Goal: Task Accomplishment & Management: Complete application form

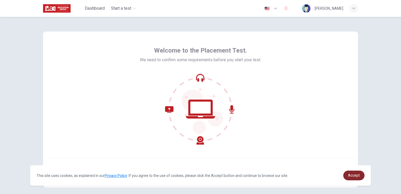
click at [357, 178] on link "Accept" at bounding box center [354, 175] width 21 height 10
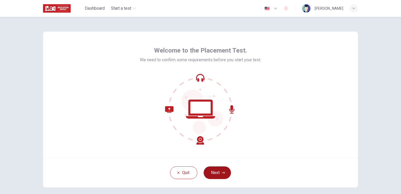
click at [216, 174] on button "Next" at bounding box center [217, 172] width 27 height 13
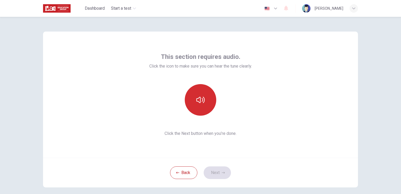
click at [205, 108] on button "button" at bounding box center [201, 100] width 32 height 32
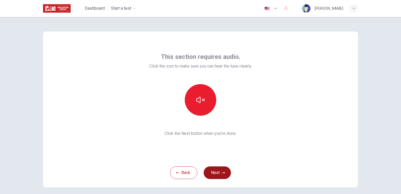
click at [218, 170] on button "Next" at bounding box center [217, 172] width 27 height 13
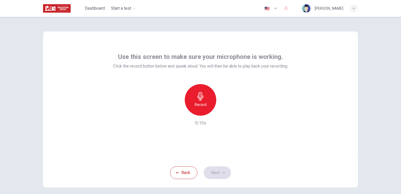
click at [203, 97] on icon "button" at bounding box center [200, 96] width 8 height 8
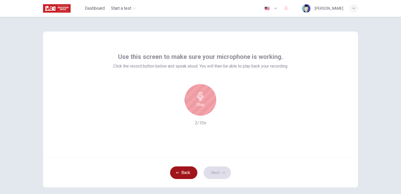
click at [187, 170] on button "Back" at bounding box center [183, 172] width 27 height 13
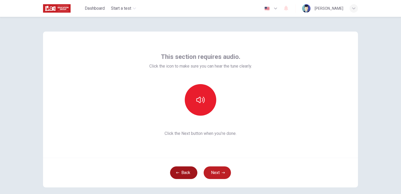
click at [193, 173] on button "Back" at bounding box center [183, 172] width 27 height 13
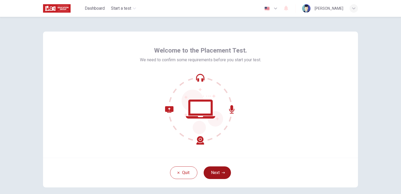
click at [222, 168] on button "Next" at bounding box center [217, 172] width 27 height 13
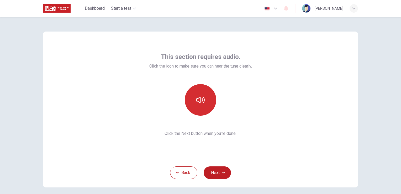
click at [201, 100] on icon "button" at bounding box center [200, 100] width 8 height 8
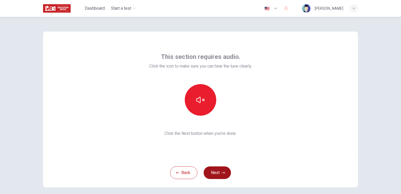
click at [220, 173] on button "Next" at bounding box center [217, 172] width 27 height 13
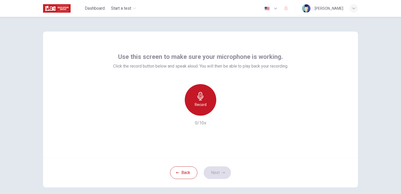
click at [205, 105] on h6 "Record" at bounding box center [201, 104] width 12 height 6
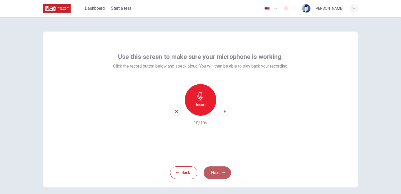
click at [220, 173] on button "Next" at bounding box center [217, 172] width 27 height 13
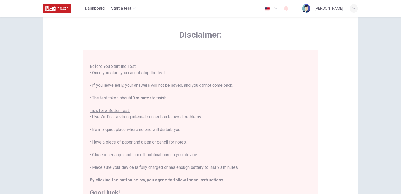
scroll to position [53, 0]
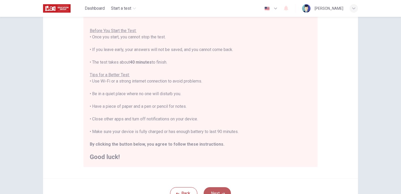
click at [225, 191] on button "Next" at bounding box center [217, 193] width 27 height 13
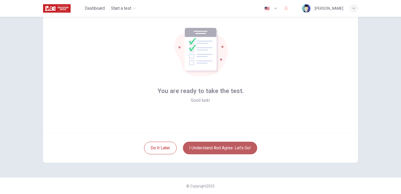
click at [227, 147] on button "I understand and agree. Let’s go!" at bounding box center [220, 148] width 74 height 13
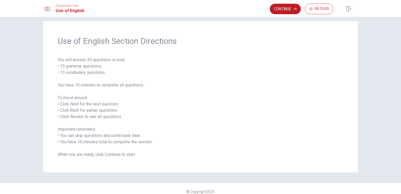
scroll to position [12, 0]
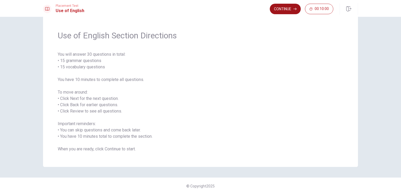
click at [290, 11] on button "Continue" at bounding box center [285, 9] width 31 height 11
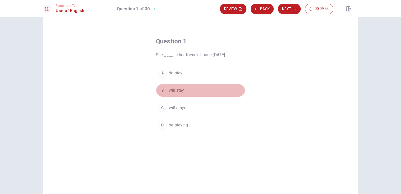
click at [160, 91] on div "B" at bounding box center [162, 90] width 8 height 8
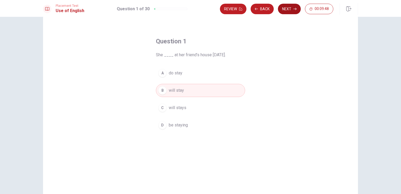
click at [288, 9] on button "Next" at bounding box center [289, 9] width 23 height 11
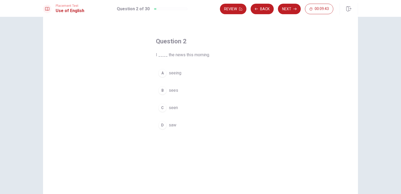
click at [163, 123] on div "D" at bounding box center [162, 125] width 8 height 8
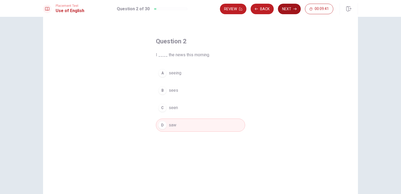
click at [289, 8] on button "Next" at bounding box center [289, 9] width 23 height 11
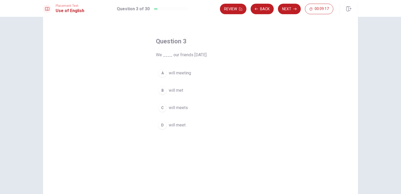
click at [165, 123] on button "D will meet" at bounding box center [200, 124] width 89 height 13
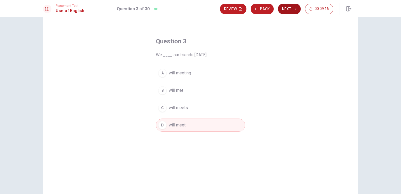
click at [288, 11] on button "Next" at bounding box center [289, 9] width 23 height 11
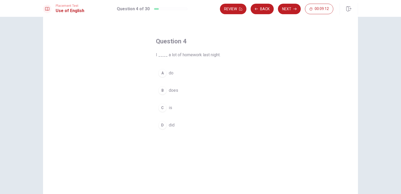
click at [163, 126] on div "D" at bounding box center [162, 125] width 8 height 8
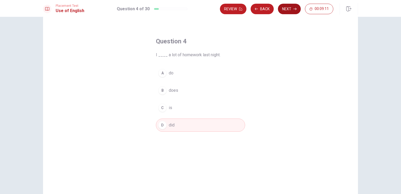
click at [290, 9] on button "Next" at bounding box center [289, 9] width 23 height 11
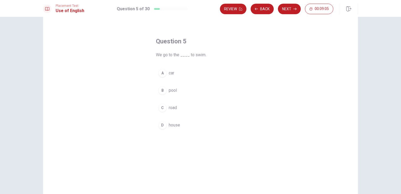
click at [163, 90] on div "B" at bounding box center [162, 90] width 8 height 8
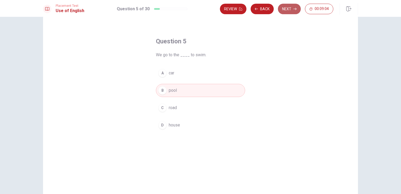
click at [291, 8] on button "Next" at bounding box center [289, 9] width 23 height 11
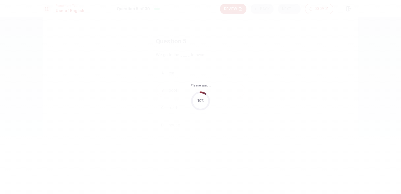
scroll to position [0, 0]
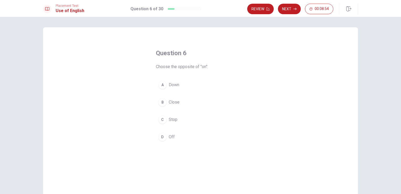
click at [163, 136] on div "D" at bounding box center [162, 137] width 8 height 8
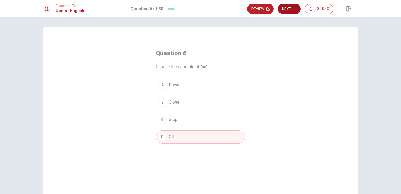
click at [287, 6] on button "Next" at bounding box center [289, 9] width 23 height 11
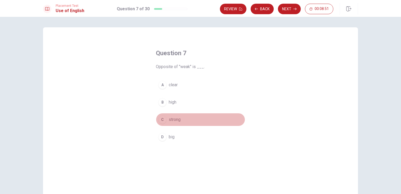
click at [165, 119] on div "C" at bounding box center [162, 119] width 8 height 8
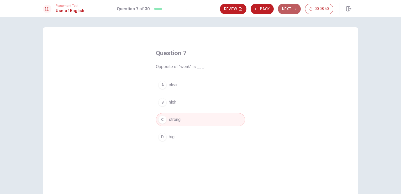
click at [295, 9] on icon "button" at bounding box center [295, 8] width 3 height 3
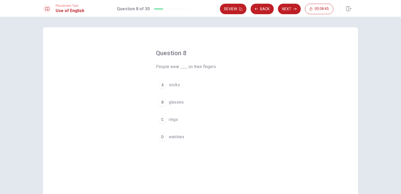
click at [162, 122] on div "C" at bounding box center [162, 119] width 8 height 8
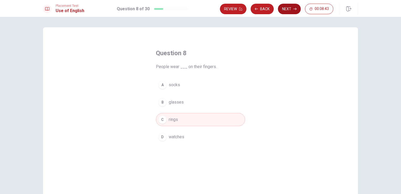
click at [294, 6] on button "Next" at bounding box center [289, 9] width 23 height 11
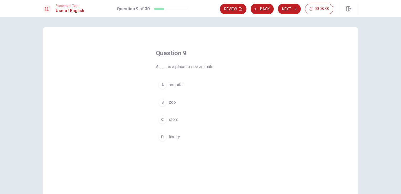
click at [164, 101] on div "B" at bounding box center [162, 102] width 8 height 8
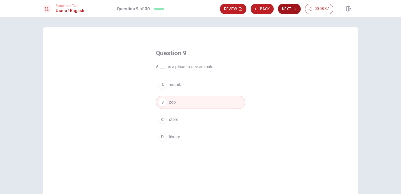
click at [284, 13] on button "Next" at bounding box center [289, 9] width 23 height 11
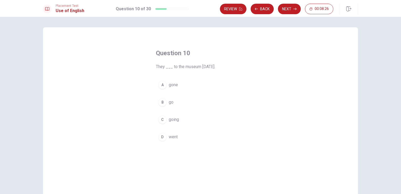
click at [162, 139] on div "D" at bounding box center [162, 137] width 8 height 8
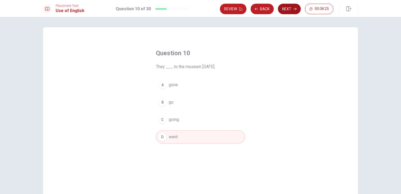
click at [294, 9] on icon "button" at bounding box center [295, 8] width 3 height 3
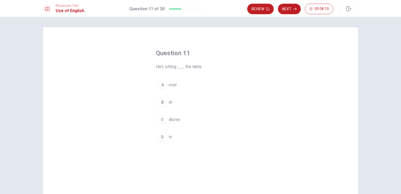
click at [165, 106] on button "B at" at bounding box center [200, 102] width 89 height 13
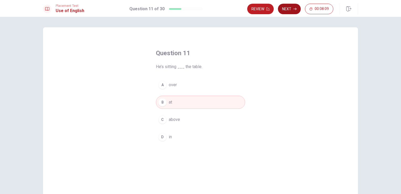
click at [287, 7] on button "Next" at bounding box center [289, 9] width 23 height 11
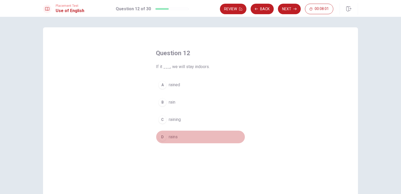
click at [164, 139] on div "D" at bounding box center [162, 137] width 8 height 8
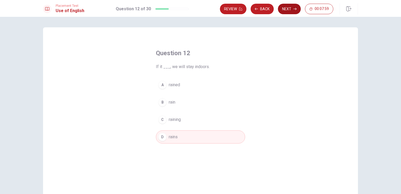
click at [284, 11] on button "Next" at bounding box center [289, 9] width 23 height 11
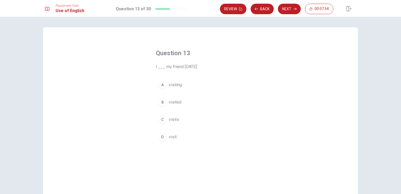
click at [165, 102] on div "B" at bounding box center [162, 102] width 8 height 8
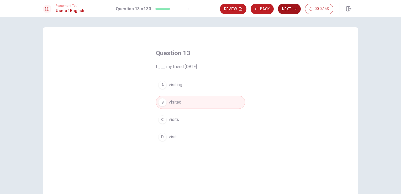
click at [290, 9] on button "Next" at bounding box center [289, 9] width 23 height 11
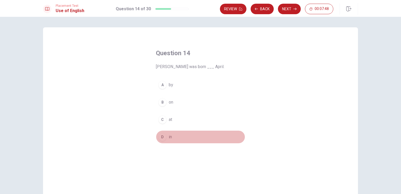
click at [164, 137] on div "D" at bounding box center [162, 137] width 8 height 8
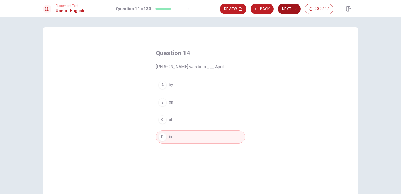
click at [290, 9] on button "Next" at bounding box center [289, 9] width 23 height 11
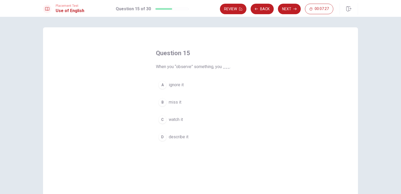
click at [173, 121] on span "watch it" at bounding box center [176, 119] width 14 height 6
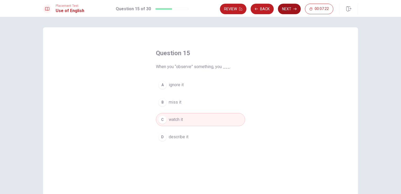
click at [289, 11] on button "Next" at bounding box center [289, 9] width 23 height 11
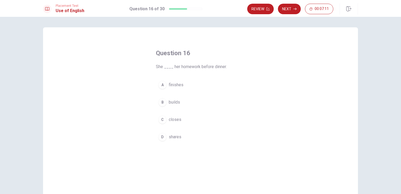
click at [169, 87] on span "finishes" at bounding box center [176, 85] width 15 height 6
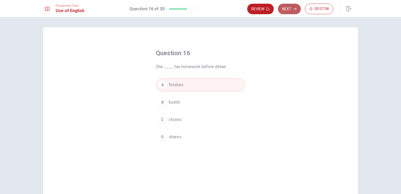
click at [291, 10] on button "Next" at bounding box center [289, 9] width 23 height 11
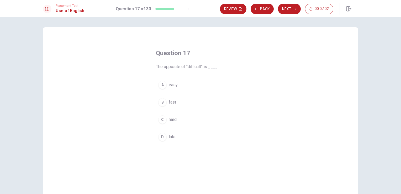
click at [161, 82] on div "A" at bounding box center [162, 85] width 8 height 8
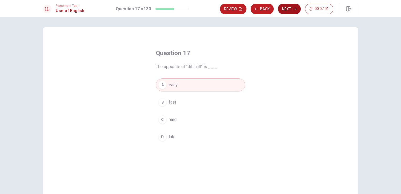
click at [291, 10] on button "Next" at bounding box center [289, 9] width 23 height 11
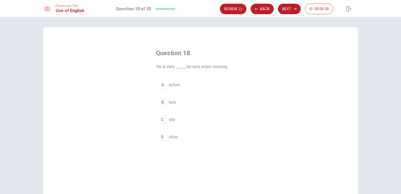
click at [171, 88] on button "A active" at bounding box center [200, 84] width 89 height 13
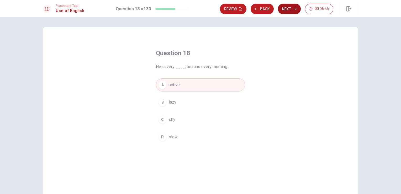
click at [292, 7] on button "Next" at bounding box center [289, 9] width 23 height 11
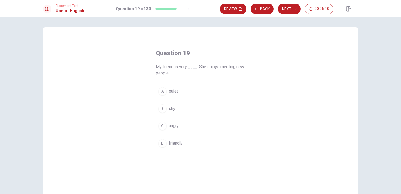
click at [164, 142] on div "D" at bounding box center [162, 143] width 8 height 8
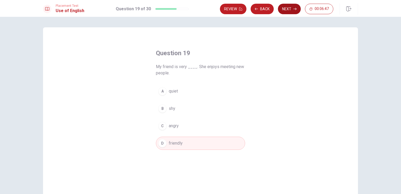
click at [297, 11] on button "Next" at bounding box center [289, 9] width 23 height 11
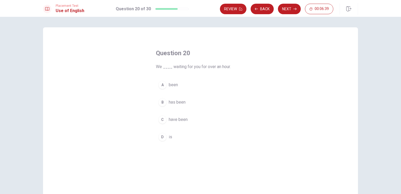
click at [160, 124] on button "C have been" at bounding box center [200, 119] width 89 height 13
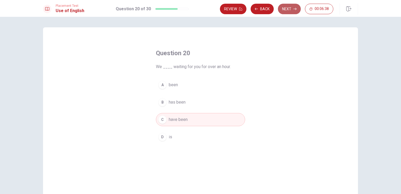
click at [290, 10] on button "Next" at bounding box center [289, 9] width 23 height 11
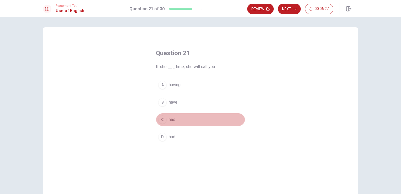
click at [161, 123] on button "C has" at bounding box center [200, 119] width 89 height 13
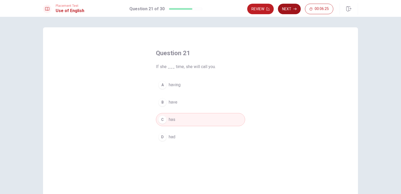
click at [289, 8] on button "Next" at bounding box center [289, 9] width 23 height 11
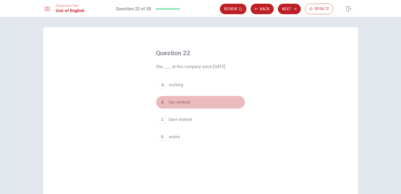
click at [176, 103] on span "has worked" at bounding box center [179, 102] width 21 height 6
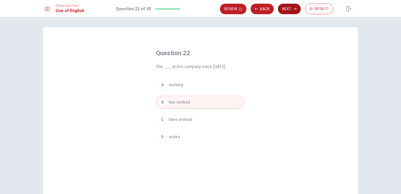
click at [287, 9] on button "Next" at bounding box center [289, 9] width 23 height 11
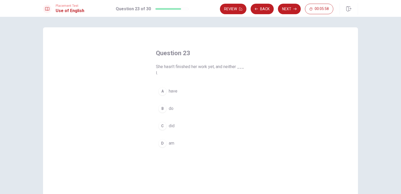
click at [164, 141] on div "D" at bounding box center [162, 143] width 8 height 8
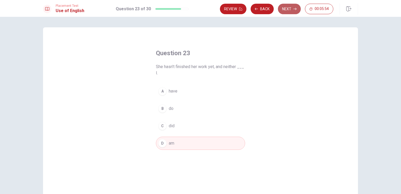
click at [289, 11] on button "Next" at bounding box center [289, 9] width 23 height 11
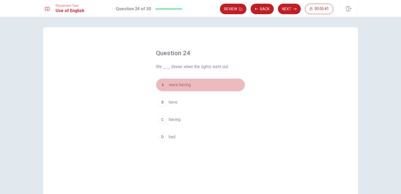
click at [178, 82] on span "were having" at bounding box center [180, 85] width 22 height 6
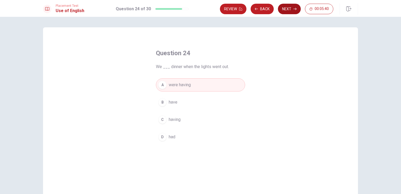
click at [293, 11] on button "Next" at bounding box center [289, 9] width 23 height 11
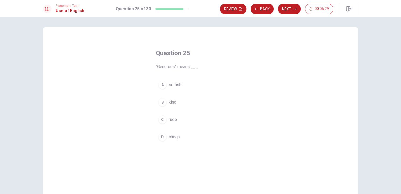
click at [250, 62] on div "Question 25 “Generous” means ___. A selfish B kind C rude D cheap" at bounding box center [201, 95] width 110 height 111
click at [163, 99] on div "B" at bounding box center [162, 102] width 8 height 8
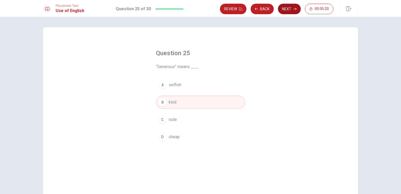
click at [290, 11] on button "Next" at bounding box center [289, 9] width 23 height 11
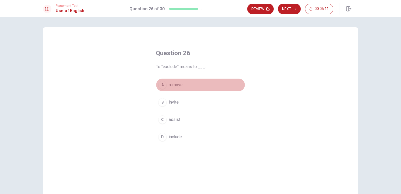
click at [171, 86] on span "remove" at bounding box center [176, 85] width 14 height 6
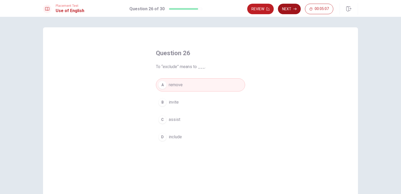
click at [292, 11] on button "Next" at bounding box center [289, 9] width 23 height 11
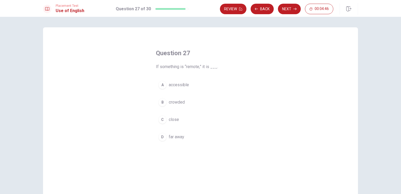
click at [177, 87] on span "accessible" at bounding box center [179, 85] width 20 height 6
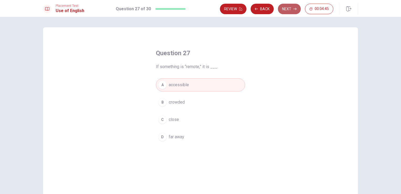
click at [289, 4] on button "Next" at bounding box center [289, 9] width 23 height 11
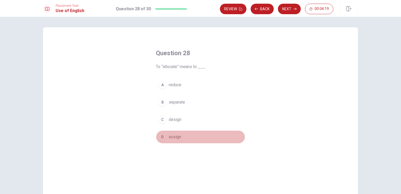
click at [163, 136] on div "D" at bounding box center [162, 137] width 8 height 8
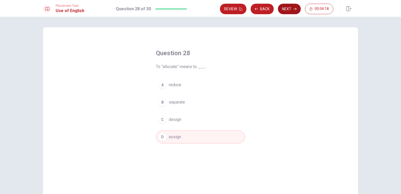
click at [289, 9] on button "Next" at bounding box center [289, 9] width 23 height 11
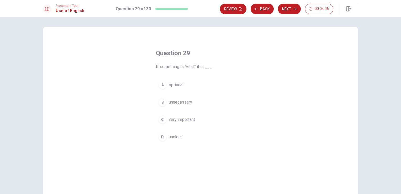
click at [168, 123] on button "C very important" at bounding box center [200, 119] width 89 height 13
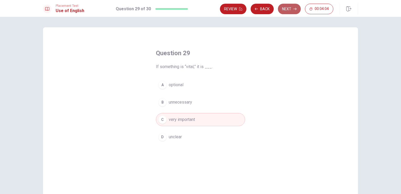
click at [292, 10] on button "Next" at bounding box center [289, 9] width 23 height 11
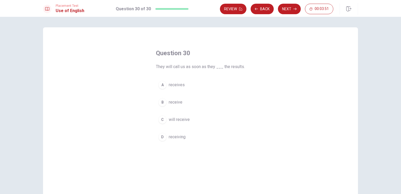
click at [174, 105] on span "receive" at bounding box center [176, 102] width 14 height 6
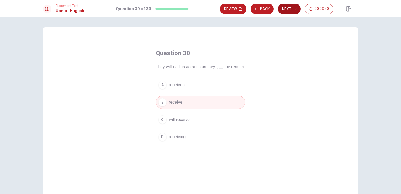
click at [291, 11] on button "Next" at bounding box center [289, 9] width 23 height 11
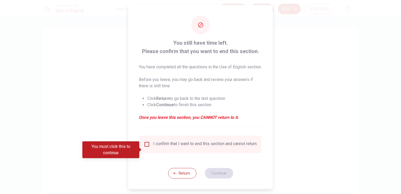
click at [147, 147] on input "You must click this to continue" at bounding box center [147, 144] width 6 height 6
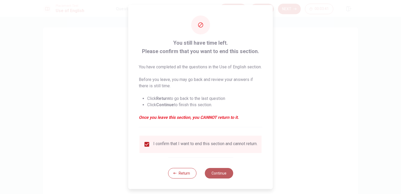
click at [212, 178] on button "Continue" at bounding box center [219, 173] width 28 height 11
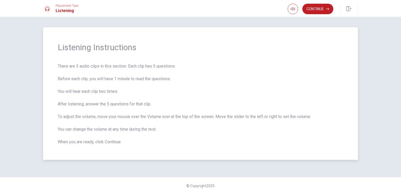
drag, startPoint x: 62, startPoint y: 51, endPoint x: 155, endPoint y: 51, distance: 93.8
click at [154, 51] on span "Listening Instructions" at bounding box center [201, 47] width 286 height 11
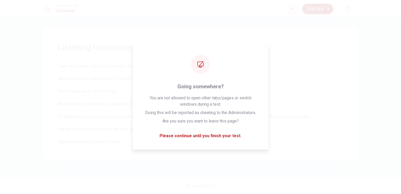
click at [315, 11] on button "Continue" at bounding box center [318, 9] width 31 height 11
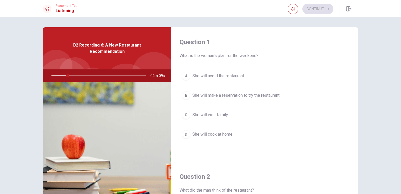
drag, startPoint x: 179, startPoint y: 56, endPoint x: 267, endPoint y: 64, distance: 88.2
click at [250, 58] on span "What is the woman’s plan for the weekend?" at bounding box center [265, 56] width 170 height 6
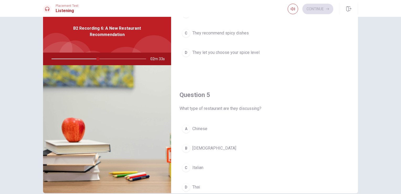
scroll to position [487, 0]
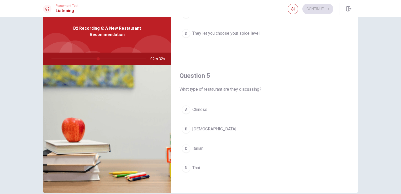
click at [186, 165] on div "D" at bounding box center [186, 168] width 8 height 8
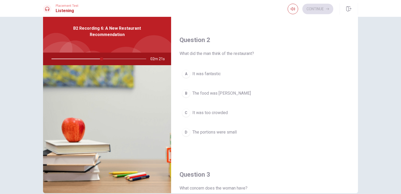
scroll to position [94, 0]
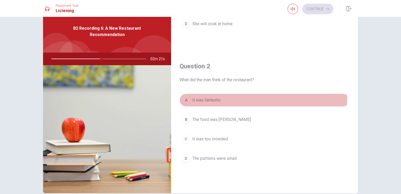
click at [187, 96] on div "A" at bounding box center [186, 100] width 8 height 8
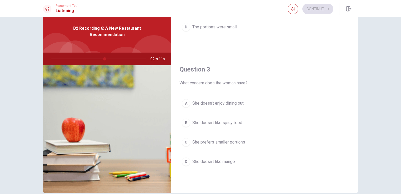
scroll to position [356, 0]
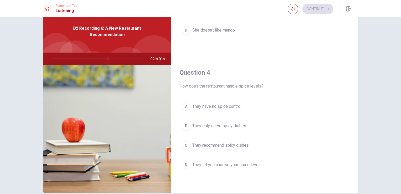
click at [217, 166] on button "D They let you choose your spice level" at bounding box center [265, 164] width 170 height 13
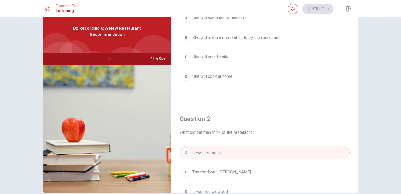
scroll to position [15, 0]
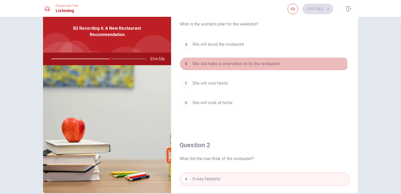
click at [236, 67] on button "B She will make a reservation to try the restaurant" at bounding box center [265, 63] width 170 height 13
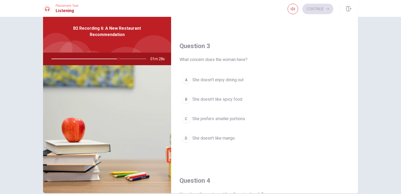
scroll to position [251, 0]
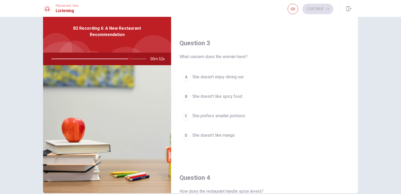
click at [246, 99] on button "B She doesn’t like spicy food" at bounding box center [265, 96] width 170 height 13
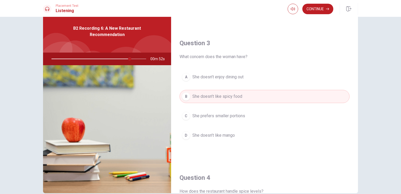
scroll to position [277, 0]
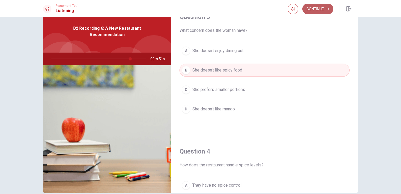
click at [318, 6] on button "Continue" at bounding box center [318, 9] width 31 height 11
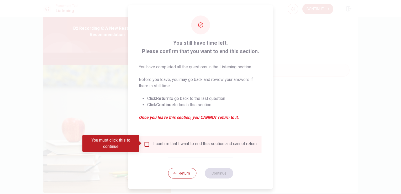
click at [150, 144] on div "I confirm that I want to end this section and cannot return." at bounding box center [201, 144] width 114 height 6
click at [141, 144] on span at bounding box center [140, 143] width 3 height 4
click at [145, 145] on input "You must click this to continue" at bounding box center [147, 144] width 6 height 6
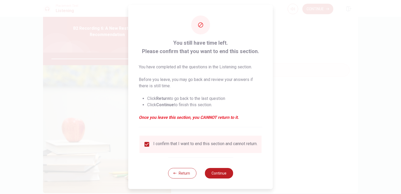
click at [230, 180] on div "Return Continue" at bounding box center [200, 173] width 65 height 32
click at [227, 178] on button "Continue" at bounding box center [219, 173] width 28 height 11
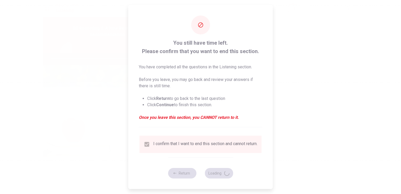
type input "85"
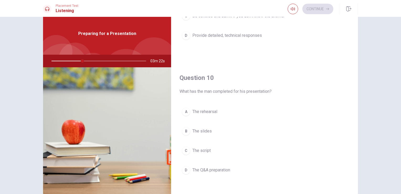
scroll to position [26, 0]
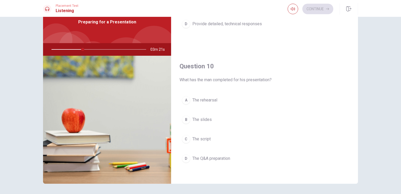
click at [195, 99] on span "The rehearsal" at bounding box center [205, 100] width 25 height 6
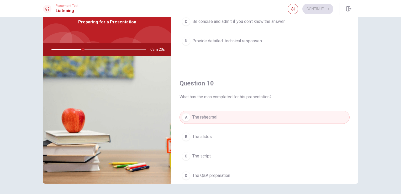
scroll to position [461, 0]
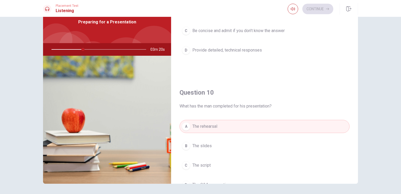
click at [237, 141] on button "B The slides" at bounding box center [265, 145] width 170 height 13
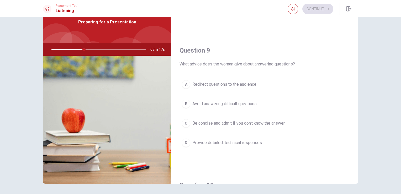
scroll to position [356, 0]
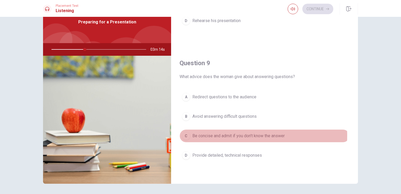
click at [205, 134] on span "Be concise and admit if you don’t know the answer" at bounding box center [239, 136] width 92 height 6
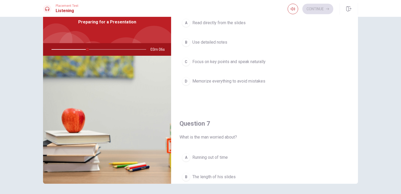
scroll to position [0, 0]
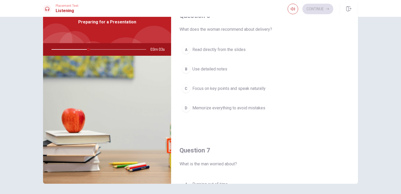
click at [231, 90] on span "Focus on key points and speak naturally" at bounding box center [229, 88] width 73 height 6
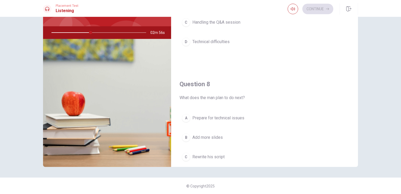
scroll to position [210, 0]
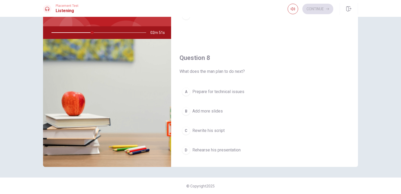
drag, startPoint x: 397, startPoint y: 118, endPoint x: 397, endPoint y: 93, distance: 24.7
click at [397, 93] on div "Question 6 What does the woman recommend about delivery? A Read directly from t…" at bounding box center [200, 105] width 401 height 177
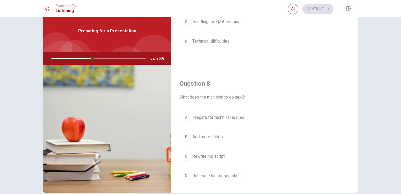
scroll to position [15, 0]
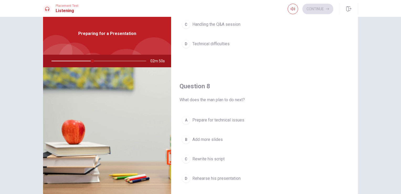
click at [397, 72] on div "Question 6 What does the woman recommend about delivery? A Read directly from t…" at bounding box center [200, 105] width 401 height 177
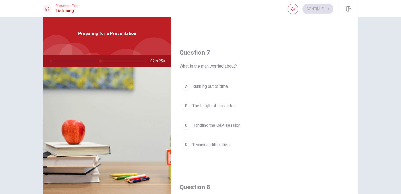
scroll to position [105, 0]
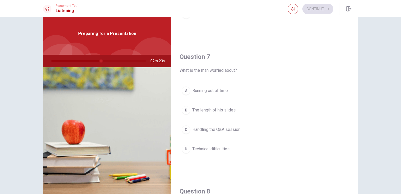
click at [227, 133] on button "C Handling the Q&A session" at bounding box center [265, 129] width 170 height 13
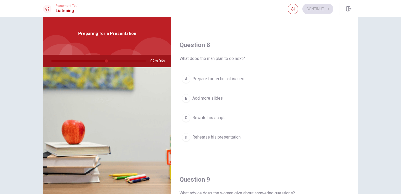
scroll to position [251, 0]
click at [217, 140] on button "D Rehearse his presentation" at bounding box center [265, 137] width 170 height 13
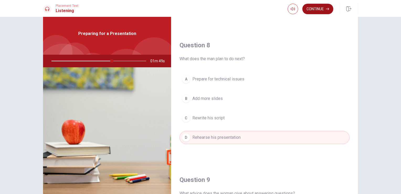
click at [320, 5] on button "Continue" at bounding box center [318, 9] width 31 height 11
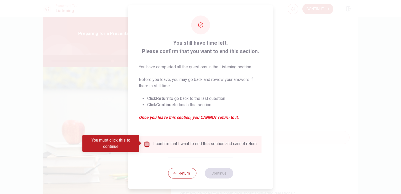
click at [145, 146] on input "You must click this to continue" at bounding box center [147, 144] width 6 height 6
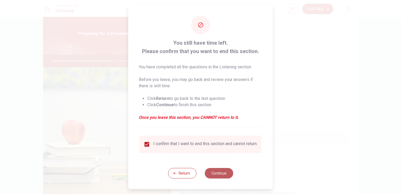
click at [219, 178] on button "Continue" at bounding box center [219, 173] width 28 height 11
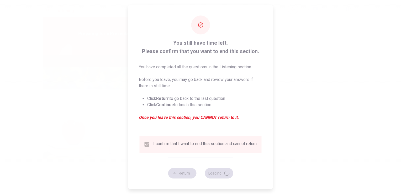
type input "65"
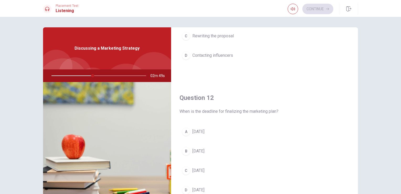
scroll to position [105, 0]
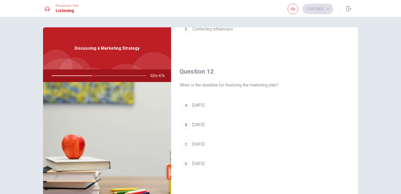
click at [199, 126] on span "[DATE]" at bounding box center [199, 125] width 12 height 6
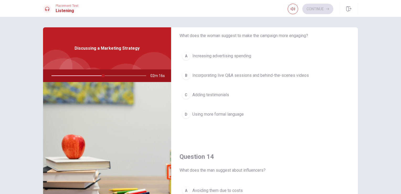
scroll to position [263, 0]
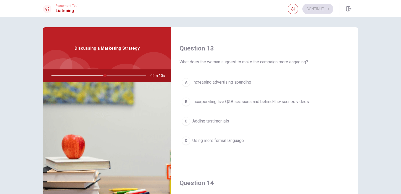
click at [243, 102] on span "Incorporating live Q&A sessions and behind-the-scenes videos" at bounding box center [251, 101] width 117 height 6
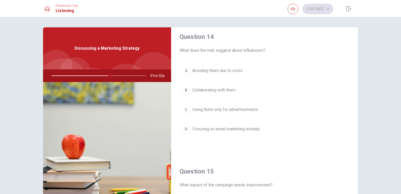
scroll to position [461, 0]
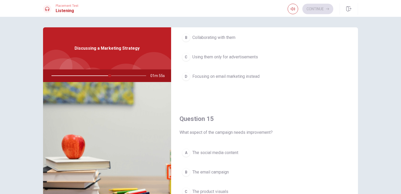
click at [228, 151] on span "The social media content" at bounding box center [216, 152] width 46 height 6
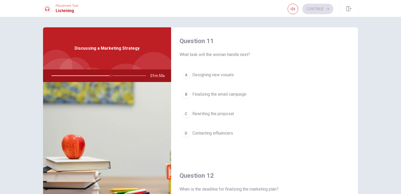
scroll to position [0, 0]
click at [225, 135] on span "Contacting influencers" at bounding box center [213, 134] width 41 height 6
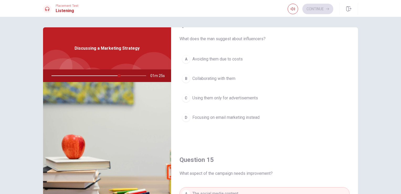
scroll to position [394, 0]
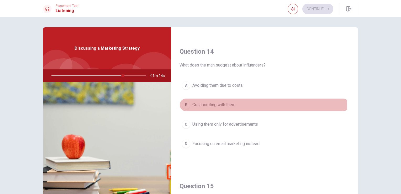
click at [218, 106] on span "Collaborating with them" at bounding box center [214, 105] width 43 height 6
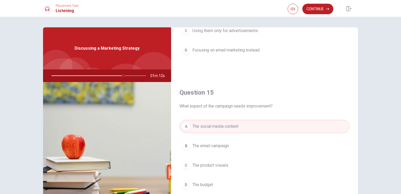
scroll to position [43, 0]
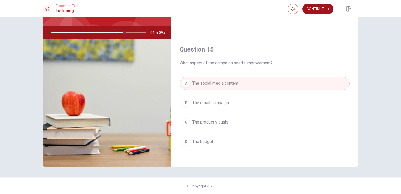
click at [323, 10] on button "Continue" at bounding box center [318, 9] width 31 height 11
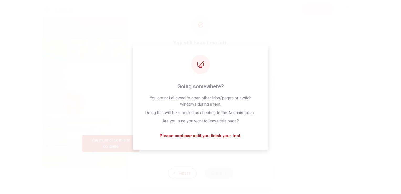
click at [144, 139] on div "I confirm that I want to end this section and cannot return." at bounding box center [201, 144] width 122 height 17
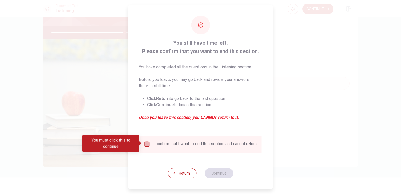
click at [144, 141] on input "You must click this to continue" at bounding box center [147, 144] width 6 height 6
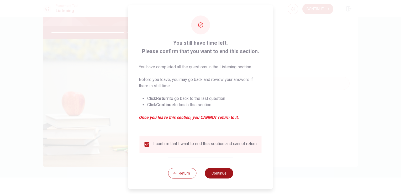
click at [215, 177] on button "Continue" at bounding box center [219, 173] width 28 height 11
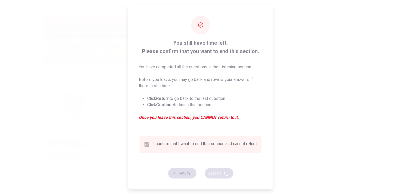
type input "79"
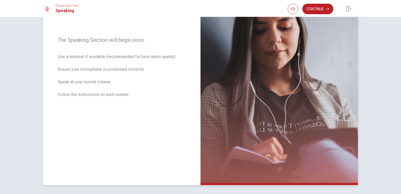
scroll to position [0, 0]
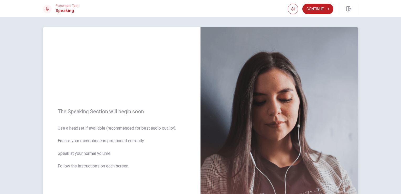
click at [317, 116] on img at bounding box center [280, 141] width 158 height 229
click at [320, 9] on button "Continue" at bounding box center [318, 9] width 31 height 11
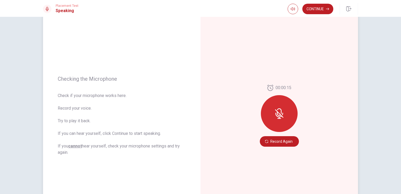
scroll to position [53, 0]
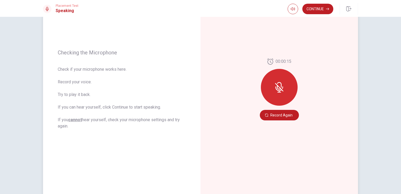
click at [285, 92] on div at bounding box center [279, 87] width 37 height 37
click at [281, 91] on icon at bounding box center [279, 87] width 11 height 11
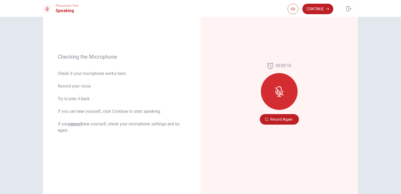
scroll to position [0, 0]
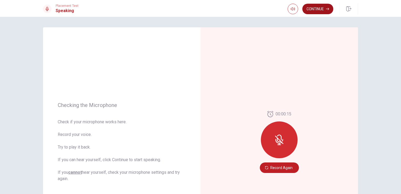
click at [321, 13] on button "Continue" at bounding box center [318, 9] width 31 height 11
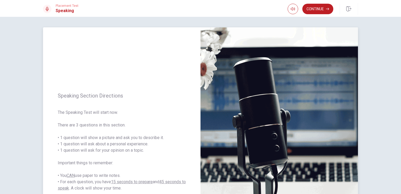
scroll to position [26, 0]
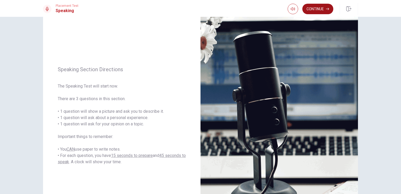
click at [331, 7] on button "Continue" at bounding box center [318, 9] width 31 height 11
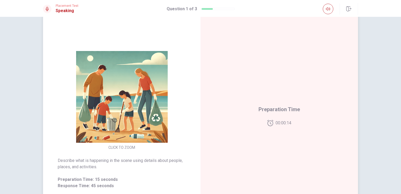
click at [132, 149] on button "CLICK TO ZOOM" at bounding box center [121, 147] width 31 height 7
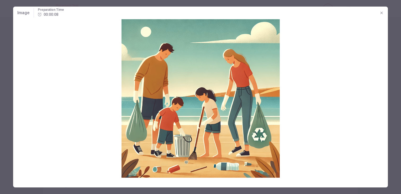
click at [383, 13] on icon "button" at bounding box center [382, 13] width 4 height 4
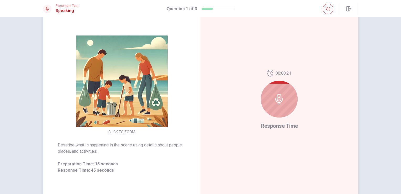
scroll to position [37, 0]
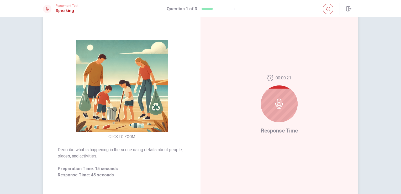
click at [276, 124] on div "00:00:21" at bounding box center [279, 100] width 37 height 51
click at [275, 107] on icon at bounding box center [279, 103] width 11 height 11
click at [277, 103] on icon at bounding box center [279, 103] width 11 height 11
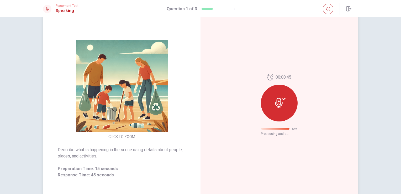
scroll to position [0, 0]
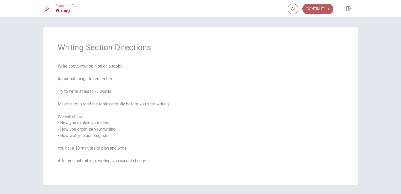
click at [318, 10] on button "Continue" at bounding box center [318, 9] width 31 height 11
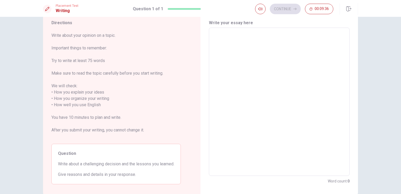
scroll to position [26, 0]
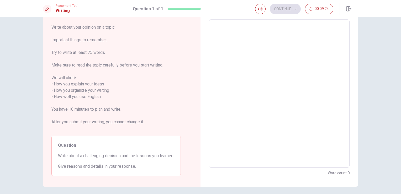
click at [317, 64] on textarea at bounding box center [279, 93] width 133 height 139
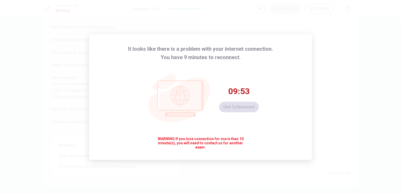
click at [243, 106] on div "09:53 Click to reconnect" at bounding box center [239, 99] width 40 height 26
click at [247, 92] on span "09:53" at bounding box center [239, 91] width 21 height 11
click at [183, 149] on span "WARNING: If you lose connection for more than 10 minute(s), you will need to co…" at bounding box center [200, 143] width 91 height 13
click at [199, 157] on div "It looks like there is a problem with your internet connection. You have 9 minu…" at bounding box center [200, 97] width 223 height 126
click at [200, 157] on div "It looks like there is a problem with your internet connection. You have 9 minu…" at bounding box center [200, 97] width 223 height 126
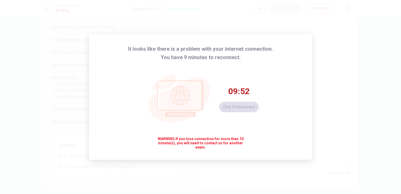
click at [202, 156] on div "It looks like there is a problem with your internet connection. You have 9 minu…" at bounding box center [200, 97] width 223 height 126
click at [225, 164] on div "It looks like there is a problem with your internet connection. You have 9 minu…" at bounding box center [200, 97] width 401 height 194
click at [236, 167] on div "It looks like there is a problem with your internet connection. You have 9 minu…" at bounding box center [200, 97] width 401 height 194
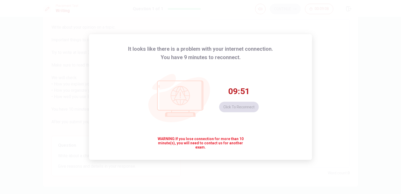
click at [236, 167] on div "It looks like there is a problem with your internet connection. You have 9 minu…" at bounding box center [200, 97] width 401 height 194
drag, startPoint x: 360, startPoint y: 159, endPoint x: 367, endPoint y: 152, distance: 9.8
click at [364, 154] on div "It looks like there is a problem with your internet connection. You have 9 minu…" at bounding box center [200, 97] width 401 height 194
click at [401, 108] on html "This site uses cookies, as explained in our Privacy Policy . If you agree to th…" at bounding box center [200, 97] width 401 height 194
click at [390, 84] on div "It looks like there is a problem with your internet connection. You have 9 minu…" at bounding box center [200, 97] width 401 height 194
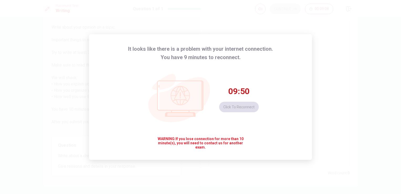
drag, startPoint x: 386, startPoint y: 83, endPoint x: 352, endPoint y: 61, distance: 40.4
click at [385, 83] on div "It looks like there is a problem with your internet connection. You have 9 minu…" at bounding box center [200, 97] width 401 height 194
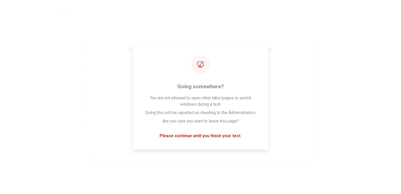
click at [213, 82] on icon at bounding box center [181, 98] width 77 height 75
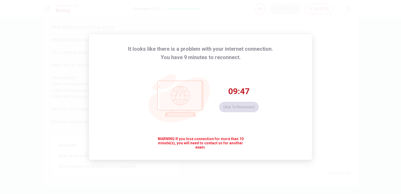
click at [192, 65] on icon at bounding box center [181, 98] width 77 height 75
click at [223, 103] on div "09:40 Click to reconnect" at bounding box center [239, 99] width 40 height 26
click at [332, 149] on div "It looks like there is a problem with your internet connection. You have 9 minu…" at bounding box center [200, 97] width 401 height 194
click at [333, 149] on div "It looks like there is a problem with your internet connection. You have 9 minu…" at bounding box center [200, 97] width 401 height 194
click at [342, 151] on div "It looks like there is a problem with your internet connection. You have 9 minu…" at bounding box center [200, 97] width 401 height 194
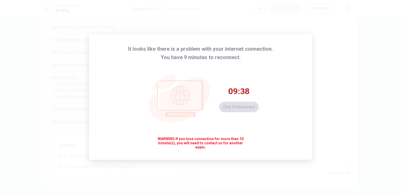
click at [343, 151] on div "It looks like there is a problem with your internet connection. You have 9 minu…" at bounding box center [200, 97] width 401 height 194
click at [344, 151] on div "It looks like there is a problem with your internet connection. You have 9 minu…" at bounding box center [200, 97] width 401 height 194
click at [257, 110] on div "09:33 Click to reconnect" at bounding box center [239, 99] width 40 height 26
click at [257, 110] on div "09:32 Click to reconnect" at bounding box center [239, 99] width 40 height 26
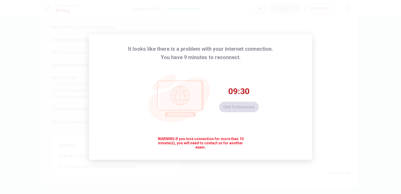
click at [242, 106] on div "09:30 Click to reconnect" at bounding box center [239, 99] width 40 height 26
drag, startPoint x: 270, startPoint y: 111, endPoint x: 353, endPoint y: 163, distance: 97.6
click at [283, 116] on div "It looks like there is a problem with your internet connection. You have 8 minu…" at bounding box center [200, 97] width 223 height 126
click at [340, 50] on div "It looks like there is a problem with your internet connection. You have 8 minu…" at bounding box center [200, 97] width 401 height 194
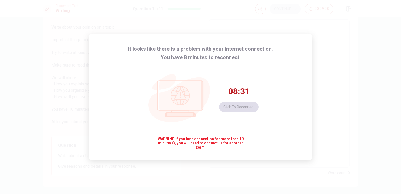
click at [290, 84] on div "It looks like there is a problem with your internet connection. You have 8 minu…" at bounding box center [200, 97] width 223 height 126
click at [261, 99] on div "It looks like there is a problem with your internet connection. You have 8 minu…" at bounding box center [200, 97] width 223 height 126
click at [239, 121] on div "08:30 Click to reconnect" at bounding box center [201, 98] width 116 height 75
drag, startPoint x: 251, startPoint y: 168, endPoint x: 253, endPoint y: 171, distance: 3.8
click at [252, 170] on div "It looks like there is a problem with your internet connection. You have 8 minu…" at bounding box center [200, 97] width 401 height 194
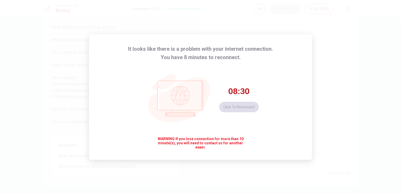
click at [260, 177] on div "It looks like there is a problem with your internet connection. You have 8 minu…" at bounding box center [200, 97] width 401 height 194
click at [375, 158] on div "It looks like there is a problem with your internet connection. You have 8 minu…" at bounding box center [200, 97] width 401 height 194
click at [200, 23] on div "It looks like there is a problem with your internet connection. You have 8 minu…" at bounding box center [200, 97] width 401 height 194
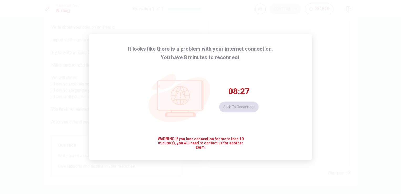
click at [205, 45] on div "It looks like there is a problem with your internet connection. You have 8 minu…" at bounding box center [200, 97] width 223 height 126
drag, startPoint x: 207, startPoint y: 80, endPoint x: 208, endPoint y: 86, distance: 5.4
click at [207, 83] on icon at bounding box center [181, 98] width 77 height 75
click at [243, 104] on button "Click to reconnect" at bounding box center [239, 107] width 40 height 11
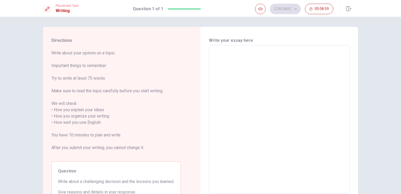
scroll to position [0, 0]
click at [303, 84] on textarea at bounding box center [279, 119] width 133 height 139
type textarea "I"
type textarea "x"
type textarea "I"
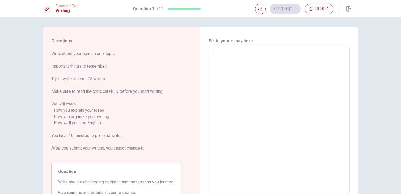
type textarea "x"
type textarea "I t"
type textarea "x"
type textarea "I th"
type textarea "x"
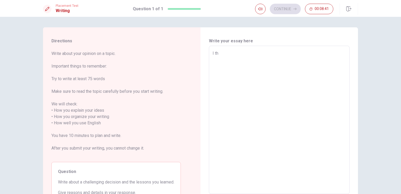
type textarea "I thi"
type textarea "x"
type textarea "I thin"
type textarea "x"
type textarea "I think"
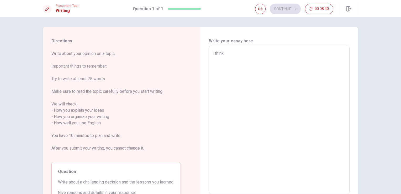
type textarea "x"
type textarea "I think"
type textarea "x"
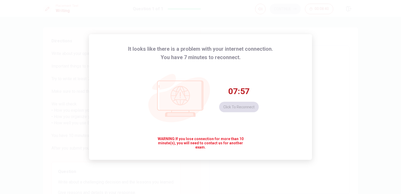
type textarea "I think"
click at [248, 107] on div "07:57 Click to reconnect" at bounding box center [239, 99] width 40 height 26
click at [401, 160] on html "This site uses cookies, as explained in our Privacy Policy . If you agree to th…" at bounding box center [200, 97] width 401 height 194
drag, startPoint x: 372, startPoint y: 178, endPoint x: 320, endPoint y: 193, distance: 53.7
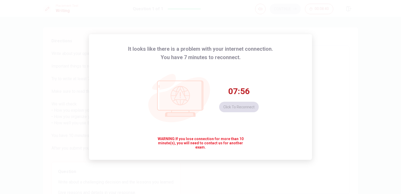
click at [371, 178] on div "It looks like there is a problem with your internet connection. You have 7 minu…" at bounding box center [200, 97] width 401 height 194
click at [320, 193] on div "It looks like there is a problem with your internet connection. You have 7 minu…" at bounding box center [200, 97] width 401 height 194
click at [275, 185] on div "It looks like there is a problem with your internet connection. You have 7 minu…" at bounding box center [200, 97] width 401 height 194
click at [272, 189] on div "It looks like there is a problem with your internet connection. You have 7 minu…" at bounding box center [200, 97] width 401 height 194
click at [249, 175] on div "It looks like there is a problem with your internet connection. You have 7 minu…" at bounding box center [200, 97] width 401 height 194
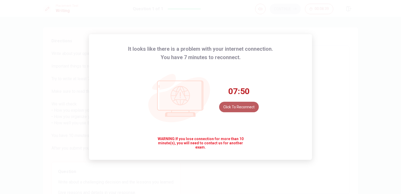
click at [247, 106] on button "Click to reconnect" at bounding box center [239, 107] width 40 height 11
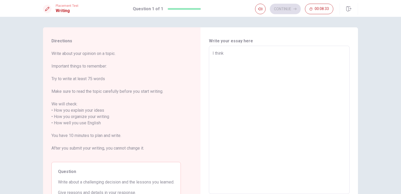
click at [238, 64] on textarea "I think" at bounding box center [279, 119] width 133 height 139
type textarea "x"
type textarea "I think ="
type textarea "x"
type textarea "I think"
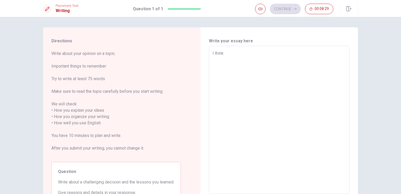
type textarea "x"
type textarea "I think M"
type textarea "x"
type textarea "I think"
type textarea "x"
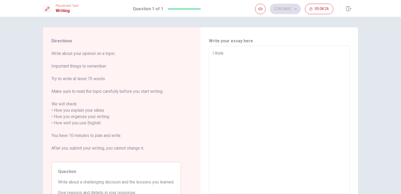
type textarea "I think E"
type textarea "x"
type textarea "I think En"
type textarea "x"
type textarea "I think Eng"
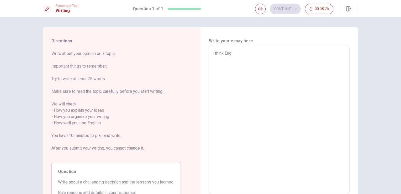
type textarea "x"
type textarea "I think Engl"
type textarea "x"
type textarea "I think [PERSON_NAME]"
type textarea "x"
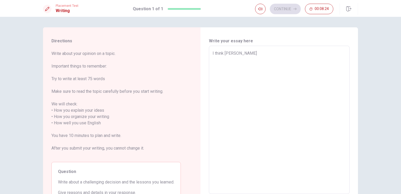
type textarea "I think [PERSON_NAME]"
type textarea "x"
type textarea "I think English"
type textarea "x"
type textarea "I think English"
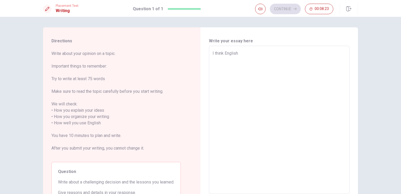
type textarea "x"
type textarea "I think English i"
type textarea "x"
type textarea "I think English is"
type textarea "x"
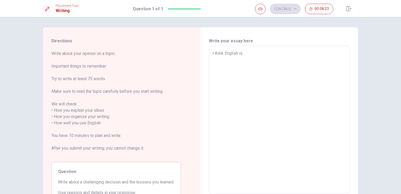
type textarea "I think English is"
type textarea "x"
type textarea "I think English is v"
type textarea "x"
type textarea "I think English is ve"
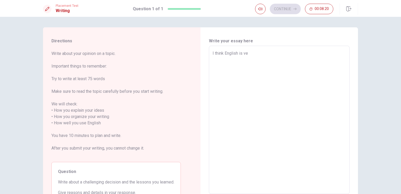
type textarea "x"
type textarea "I think English is ver"
type textarea "x"
type textarea "I think English is vert"
type textarea "x"
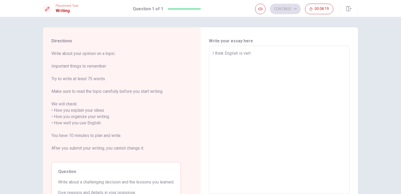
type textarea "I think English is vert"
type textarea "x"
type textarea "I think English is vert"
type textarea "x"
type textarea "I think English is ver"
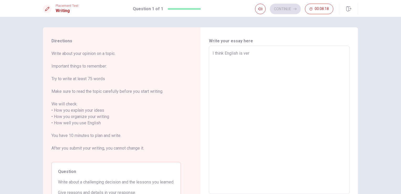
type textarea "x"
type textarea "I think English is very"
type textarea "x"
type textarea "I think English is very"
type textarea "x"
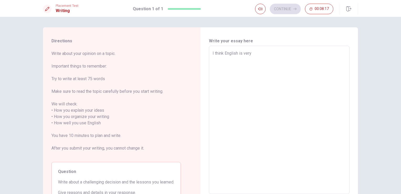
type textarea "I think English is very i"
type textarea "x"
type textarea "I think English is very im"
type textarea "x"
type textarea "I think English is very imp"
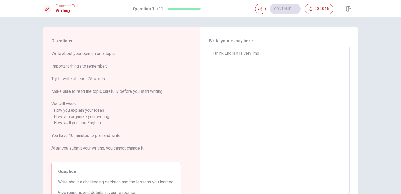
type textarea "x"
type textarea "I think English is very impa"
type textarea "x"
type textarea "I think English is very impa="
type textarea "x"
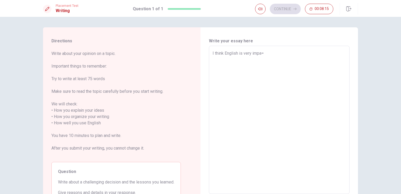
type textarea "I think English is very impa=r"
type textarea "x"
type textarea "I think English is very impa="
type textarea "x"
type textarea "I think English is very impa"
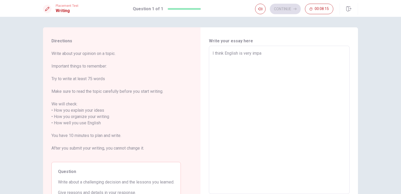
type textarea "x"
type textarea "I think English is very imp"
type textarea "x"
type textarea "I think English is very impo"
type textarea "x"
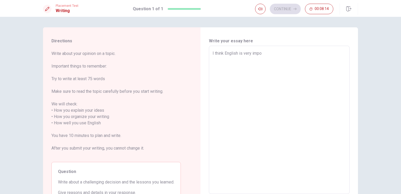
type textarea "I think English is very impor"
type textarea "x"
type textarea "I think English is very import"
type textarea "x"
type textarea "I think English is very importa"
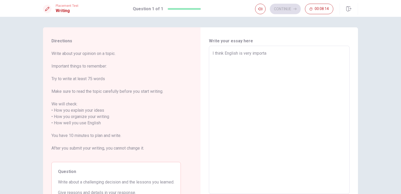
type textarea "x"
type textarea "I think English is very importat"
type textarea "x"
type textarea "I think English is very importatn"
type textarea "x"
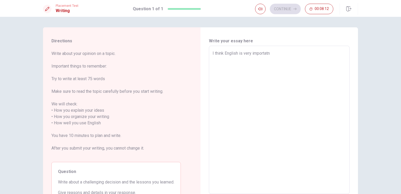
type textarea "I think English is very importatnt"
type textarea "x"
type textarea "I think English is very importatnt"
type textarea "x"
type textarea "I think English is very importatnt"
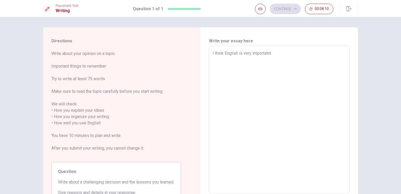
type textarea "x"
type textarea "I think English is very importatn"
type textarea "x"
type textarea "I think English is very importat"
type textarea "x"
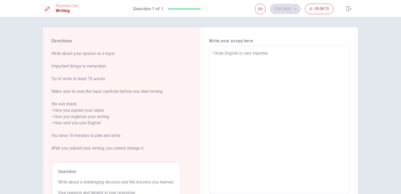
type textarea "I think English is very importa"
type textarea "x"
type textarea "I think English is very importan"
type textarea "x"
type textarea "I think English is very important"
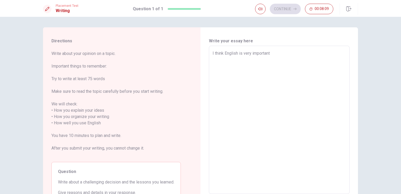
type textarea "x"
type textarea "I think English is very important"
type textarea "x"
type textarea "I think English is very important l"
type textarea "x"
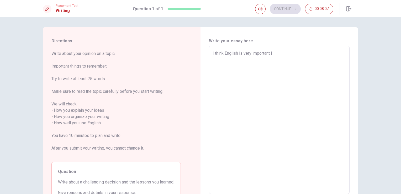
type textarea "I think English is very important la"
type textarea "x"
type textarea "I think English is very important [PERSON_NAME]"
type textarea "x"
type textarea "I think English is very important [PERSON_NAME]"
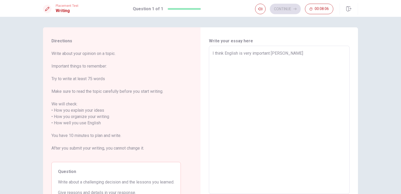
type textarea "x"
type textarea "I think English is very important [PERSON_NAME]"
type textarea "x"
type textarea "I think English is very important laun"
type textarea "x"
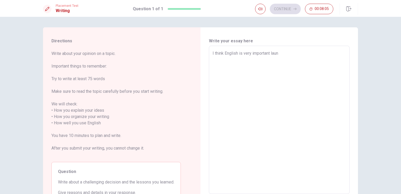
type textarea "I think English is very important laung"
type textarea "x"
type textarea "I think English is very important launga"
type textarea "x"
type textarea "I think English is very important laung"
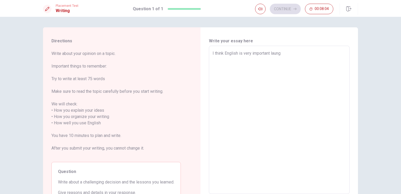
type textarea "x"
type textarea "I think English is very important laungu"
type textarea "x"
type textarea "I think English is very important laungug"
type textarea "x"
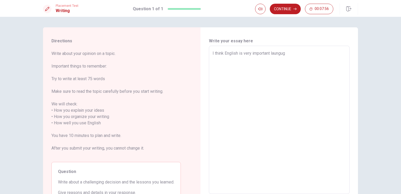
type textarea "I think English is very important laungu"
type textarea "x"
type textarea "I think English is very important laungua"
type textarea "x"
type textarea "I think English is very important launguag"
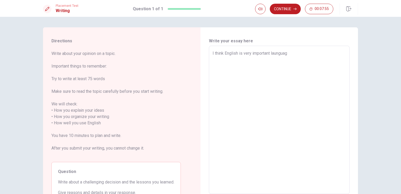
type textarea "x"
type textarea "I think English is very important launguage"
type textarea "x"
type textarea "I think English is very important launguage"
type textarea "x"
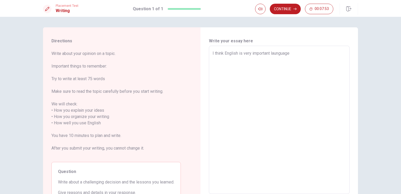
type textarea "I think English is very important launguage i"
type textarea "x"
type textarea "I think English is very important launguage in"
type textarea "x"
type textarea "I think English is very important launguage in"
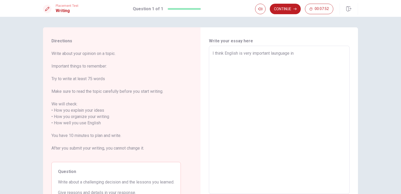
type textarea "x"
type textarea "I think English is very important launguage in m"
type textarea "x"
type textarea "I think English is very important launguage in my"
type textarea "x"
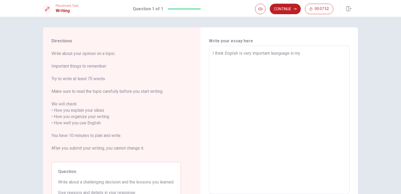
type textarea "I think English is very important launguage in my"
type textarea "x"
type textarea "I think English is very important launguage in my l"
type textarea "x"
type textarea "I think English is very important launguage in my lf"
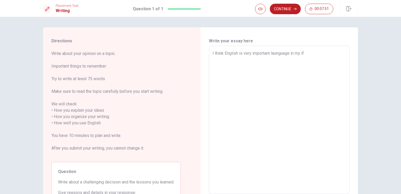
type textarea "x"
type textarea "I think English is very important launguage in my l"
type textarea "x"
type textarea "I think English is very important launguage in my li"
type textarea "x"
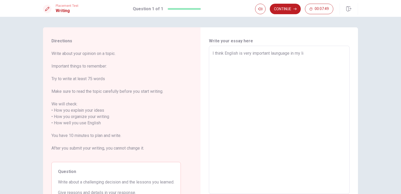
type textarea "I think English is very important launguage in my lif"
type textarea "x"
type textarea "I think English is very important launguage in my life"
type textarea "x"
type textarea "I think English is very important launguage in my life"
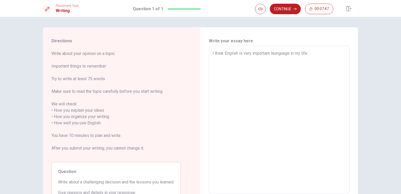
type textarea "x"
type textarea "I think English is very important launguage in my life"
type textarea "x"
type textarea "I think English is very important launguage in my life."
type textarea "x"
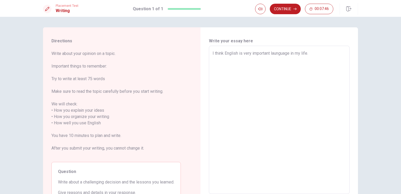
type textarea "I think English is very important launguage in my life."
type textarea "x"
type textarea "I think English is very important launguage in my life. B"
type textarea "x"
type textarea "I think English is very important launguage in my life. Bv"
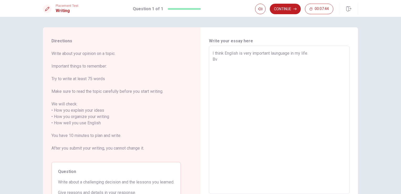
type textarea "x"
type textarea "I think English is very important launguage in my life. B"
type textarea "x"
type textarea "I think English is very important launguage in my life. Be"
type textarea "x"
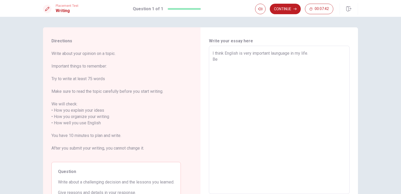
type textarea "I think English is very important launguage in my life. [PERSON_NAME]"
type textarea "x"
type textarea "I think English is very important launguage in my life. Be"
type textarea "x"
type textarea "I think English is very important launguage in my life. Bec"
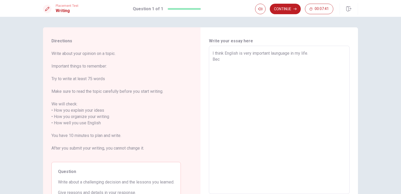
type textarea "x"
type textarea "I think English is very important launguage in my life. [GEOGRAPHIC_DATA]"
type textarea "x"
type textarea "I think English is very important launguage in my life. [GEOGRAPHIC_DATA]"
type textarea "x"
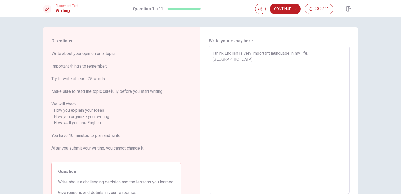
type textarea "I think English is very important launguage in my life. Becaus"
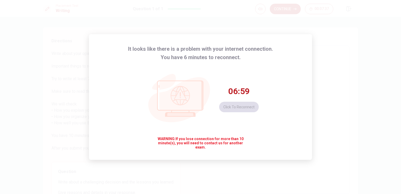
click at [251, 108] on div "06:59 Click to reconnect" at bounding box center [239, 99] width 40 height 26
click at [251, 108] on div "06:58 Click to reconnect" at bounding box center [239, 99] width 40 height 26
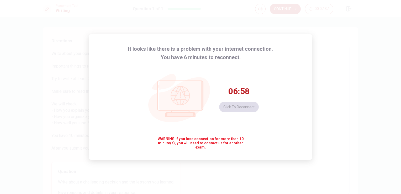
click at [251, 108] on div "06:58 Click to reconnect" at bounding box center [239, 99] width 40 height 26
click at [354, 157] on div "It looks like there is a problem with your internet connection. You have 6 minu…" at bounding box center [200, 97] width 401 height 194
click at [248, 110] on button "Click to reconnect" at bounding box center [239, 107] width 40 height 11
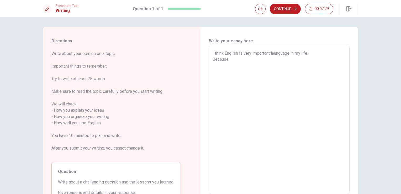
click at [285, 75] on textarea "I think English is very important launguage in my life. Because" at bounding box center [279, 119] width 133 height 139
click at [249, 67] on textarea "I think English is very important launguage in my life. Because English is a co…" at bounding box center [279, 119] width 133 height 139
click at [280, 68] on textarea "I think English is very important launguage in my life. Because English is a co…" at bounding box center [279, 119] width 133 height 139
click at [209, 67] on div "I think English is very important launguage in my life. Because English is a co…" at bounding box center [279, 120] width 141 height 148
click at [209, 63] on div "I think English is very important launguage in my life. Because English is a co…" at bounding box center [279, 120] width 141 height 148
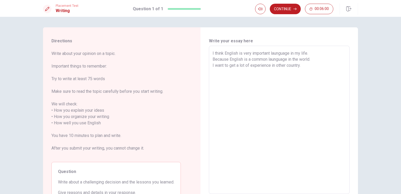
click at [213, 63] on textarea "I think English is very important launguage in my life. Because English is a co…" at bounding box center [279, 119] width 133 height 139
click at [262, 86] on textarea "I think English is very important launguage in my life. Because English is a co…" at bounding box center [279, 119] width 133 height 139
click at [219, 68] on textarea "I think English is very important launguage in my life. Because English is a co…" at bounding box center [279, 119] width 133 height 139
click at [227, 79] on textarea "I think English is very important launguage in my life. Because English is a co…" at bounding box center [279, 119] width 133 height 139
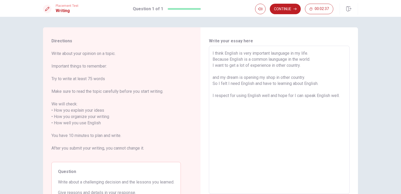
drag, startPoint x: 242, startPoint y: 59, endPoint x: 238, endPoint y: 59, distance: 3.7
click at [241, 59] on textarea "I think English is very important launguage in my life. Because English is a co…" at bounding box center [279, 119] width 133 height 139
drag, startPoint x: 238, startPoint y: 59, endPoint x: 226, endPoint y: 60, distance: 12.6
click at [226, 60] on textarea "I think English is very important launguage in my life. Because English is a co…" at bounding box center [279, 119] width 133 height 139
click at [229, 61] on textarea "I think English is very important launguage in my life. Because English is a co…" at bounding box center [279, 119] width 133 height 139
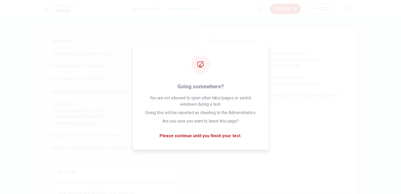
click at [337, 179] on textarea "I think English is very important launguage in my life. Because first, English …" at bounding box center [279, 119] width 133 height 139
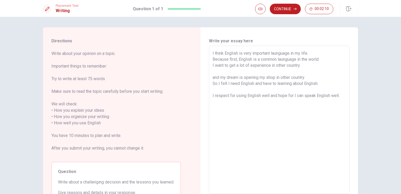
click at [307, 79] on textarea "I think English is very important launguage in my life. Because first, English …" at bounding box center [279, 119] width 133 height 139
click at [320, 89] on textarea "I think English is very important launguage in my life. Because first, English …" at bounding box center [279, 119] width 133 height 139
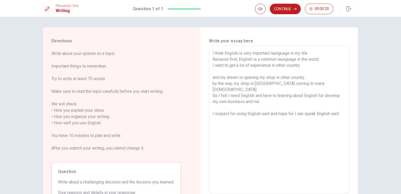
click at [341, 91] on textarea "I think English is very important launguage in my life. Because first, English …" at bounding box center [279, 119] width 133 height 139
click at [253, 97] on textarea "I think English is very important launguage in my life. Because first, English …" at bounding box center [279, 119] width 133 height 139
click at [277, 94] on textarea "I think English is very important launguage in my life. Because first, English …" at bounding box center [279, 119] width 133 height 139
click at [341, 107] on textarea "I think English is very important launguage in my life. Because first, English …" at bounding box center [279, 119] width 133 height 139
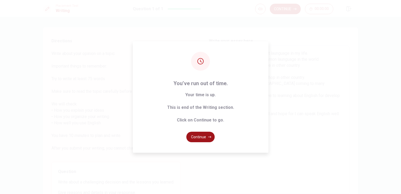
click at [208, 135] on icon "button" at bounding box center [209, 136] width 3 height 3
